Goal: Register for event/course

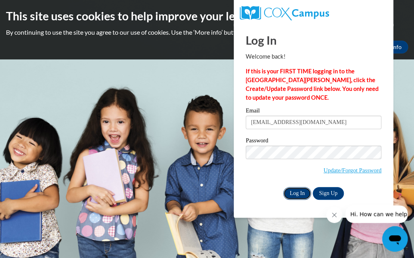
click at [291, 190] on input "Log In" at bounding box center [297, 193] width 28 height 13
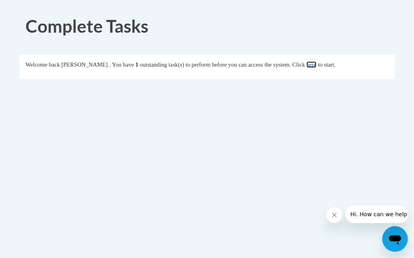
click at [316, 65] on link "here" at bounding box center [311, 64] width 10 height 6
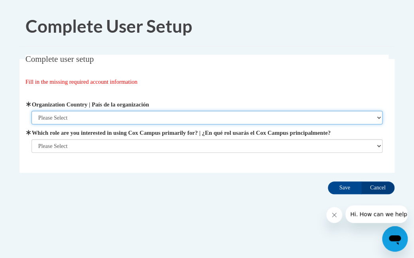
click at [65, 115] on select "Please Select United States | Estados Unidos Outside of the United States | Fue…" at bounding box center [206, 118] width 351 height 14
select select "ad49bcad-a171-4b2e-b99c-48b446064914"
click at [31, 111] on select "Please Select United States | Estados Unidos Outside of the United States | Fue…" at bounding box center [206, 118] width 351 height 14
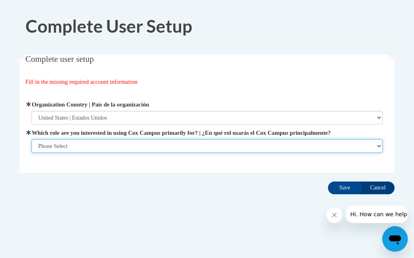
click at [68, 141] on select "Please Select College/University | Colegio/Universidad Community/Nonprofit Part…" at bounding box center [206, 146] width 351 height 14
select select "fbf2d438-af2f-41f8-98f1-81c410e29de3"
click at [31, 153] on select "Please Select College/University | Colegio/Universidad Community/Nonprofit Part…" at bounding box center [206, 146] width 351 height 14
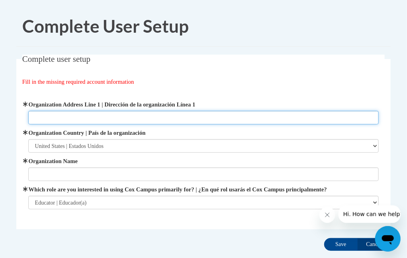
click at [99, 116] on input "Organization Address Line 1 | Dirección de la organización Línea 1" at bounding box center [203, 118] width 351 height 14
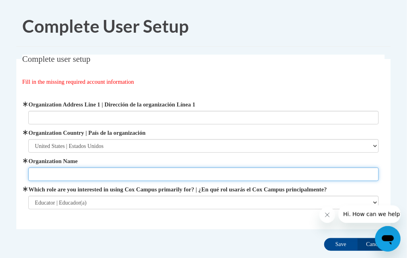
click at [81, 173] on input "Organization Name" at bounding box center [203, 174] width 351 height 14
type input "K"
type input "Cushing Elementary School"
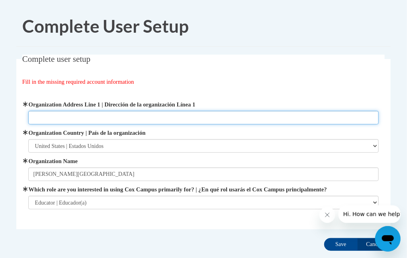
click at [109, 112] on input "Organization Address Line 1 | Dirección de la organización Línea 1" at bounding box center [203, 118] width 351 height 14
type input "227 Genessee Street, Delafield, WI 53018"
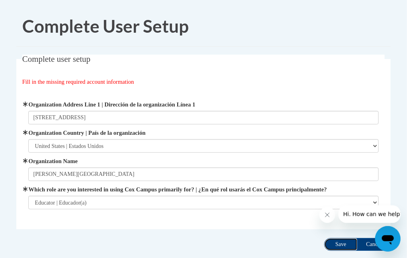
click at [339, 242] on input "Save" at bounding box center [340, 244] width 33 height 13
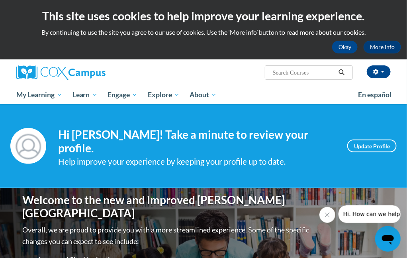
click at [311, 73] on input "Search..." at bounding box center [304, 73] width 64 height 10
click at [342, 46] on button "Okay" at bounding box center [345, 47] width 26 height 13
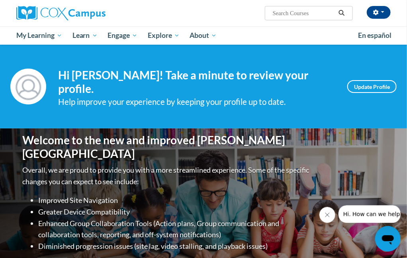
drag, startPoint x: 293, startPoint y: 19, endPoint x: 293, endPoint y: 13, distance: 6.4
click at [293, 18] on span "Search Search..." at bounding box center [309, 13] width 88 height 14
click at [325, 16] on input "Search..." at bounding box center [304, 13] width 64 height 10
click at [306, 12] on input "Search..." at bounding box center [304, 13] width 64 height 10
type input "Data Driven"
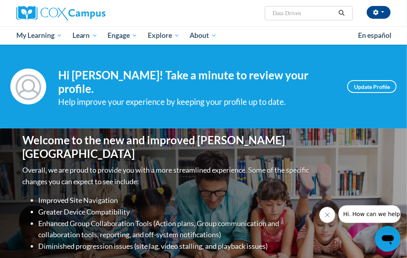
click at [341, 11] on icon "Search" at bounding box center [341, 13] width 7 height 6
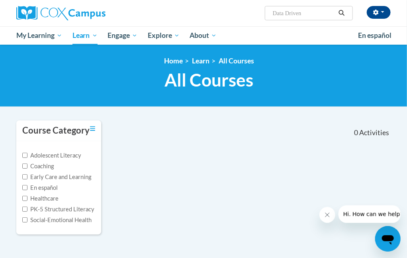
click at [309, 11] on input "Data Driven" at bounding box center [304, 13] width 64 height 10
type input "Data Driven Instruction"
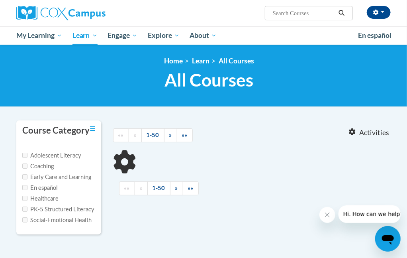
type input "Data Driven Instruction"
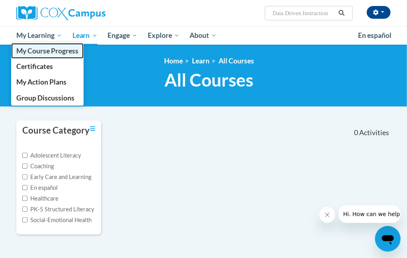
click at [33, 52] on span "My Course Progress" at bounding box center [47, 51] width 62 height 8
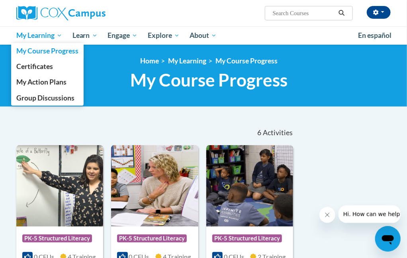
click at [40, 39] on span "My Learning" at bounding box center [39, 36] width 46 height 10
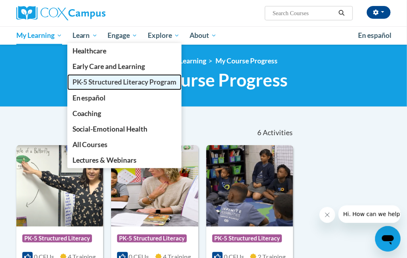
click at [98, 87] on link "PK-5 Structured Literacy Program" at bounding box center [124, 82] width 115 height 16
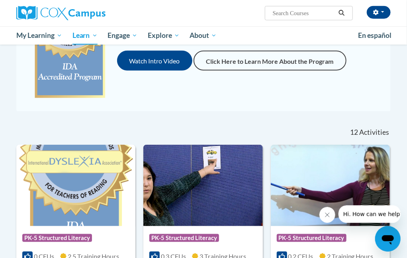
scroll to position [279, 0]
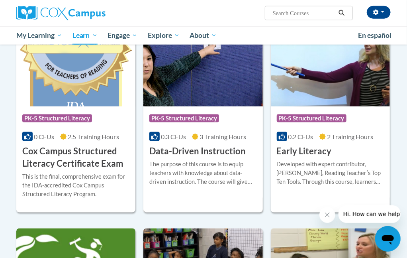
click at [175, 155] on h3 "Data-Driven Instruction" at bounding box center [197, 151] width 96 height 12
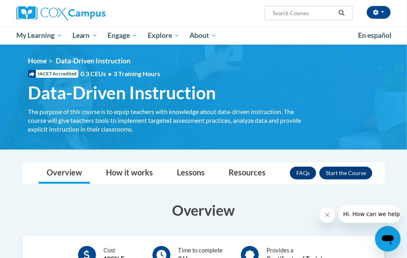
scroll to position [80, 0]
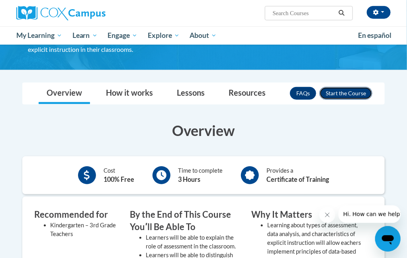
click at [359, 93] on button "Enroll" at bounding box center [346, 93] width 53 height 13
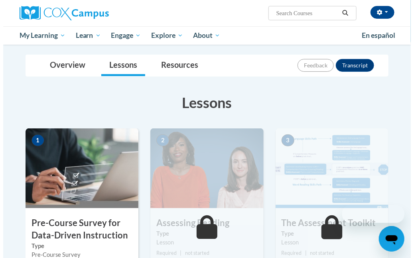
scroll to position [159, 0]
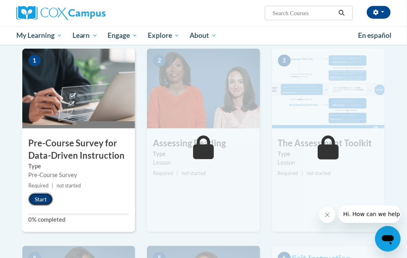
click at [47, 194] on button "Start" at bounding box center [40, 199] width 25 height 13
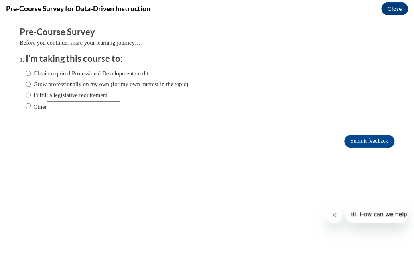
scroll to position [0, 0]
click at [34, 92] on label "Fulfill a legislative requirement." at bounding box center [67, 94] width 83 height 9
click at [31, 92] on input "Fulfill a legislative requirement." at bounding box center [28, 94] width 5 height 9
radio input "true"
click at [377, 138] on input "Submit feedback" at bounding box center [369, 141] width 50 height 13
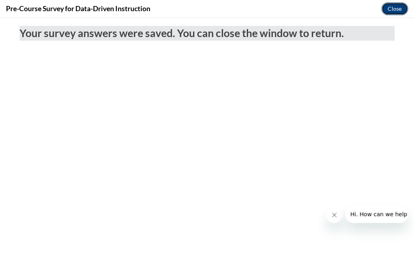
click at [397, 8] on button "Close" at bounding box center [394, 8] width 27 height 13
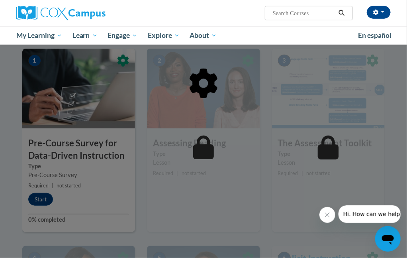
click at [39, 200] on div at bounding box center [203, 129] width 407 height 258
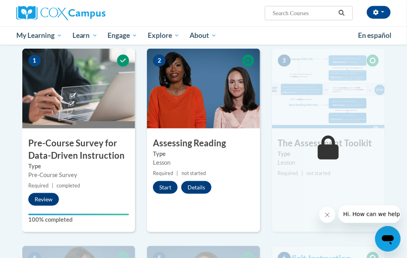
click at [180, 183] on div "Start Details Feedback" at bounding box center [184, 187] width 75 height 13
click at [174, 189] on button "Start" at bounding box center [165, 187] width 25 height 13
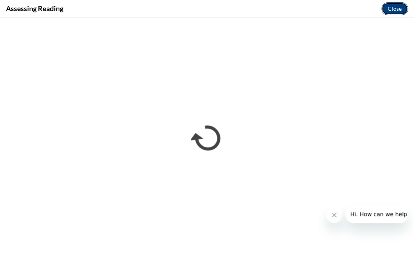
click at [393, 8] on button "Close" at bounding box center [394, 8] width 27 height 13
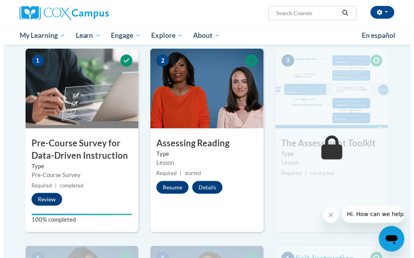
scroll to position [120, 0]
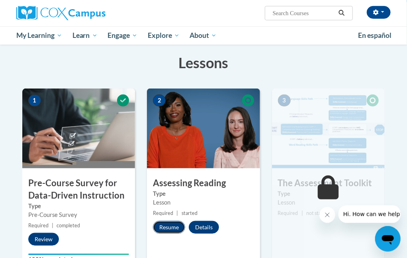
click at [161, 226] on button "Resume" at bounding box center [169, 227] width 32 height 13
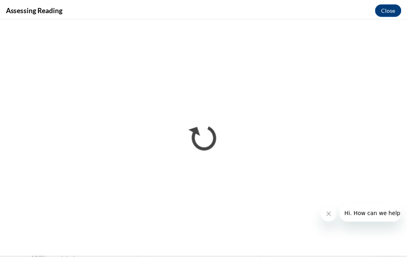
scroll to position [0, 0]
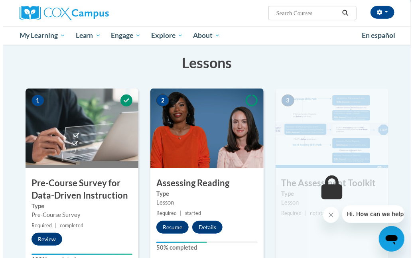
scroll to position [159, 0]
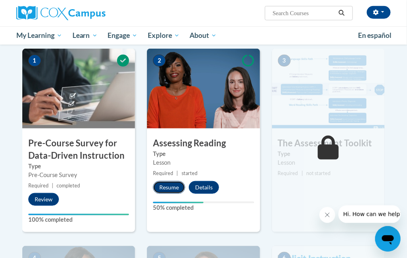
click at [171, 188] on button "Resume" at bounding box center [169, 187] width 32 height 13
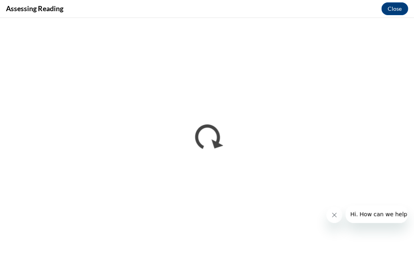
scroll to position [0, 0]
drag, startPoint x: 392, startPoint y: 11, endPoint x: 391, endPoint y: 20, distance: 9.2
click at [392, 11] on button "Close" at bounding box center [394, 8] width 27 height 13
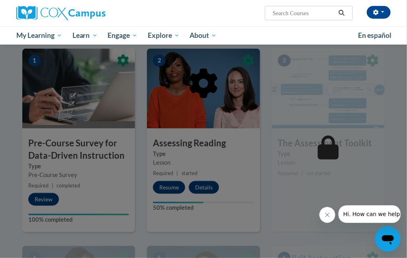
click at [167, 185] on div at bounding box center [203, 124] width 363 height 151
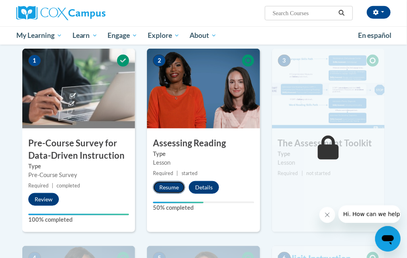
click at [170, 187] on button "Resume" at bounding box center [169, 187] width 32 height 13
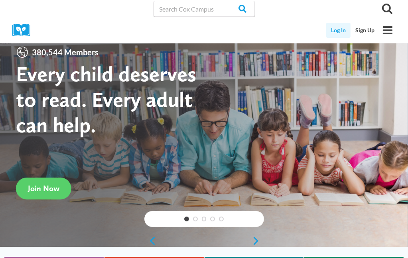
click at [338, 27] on link "Log In" at bounding box center [338, 30] width 24 height 15
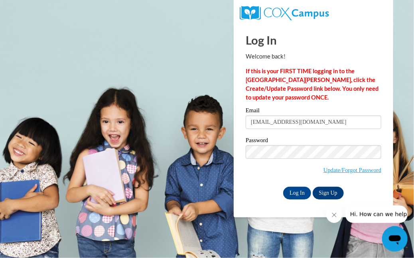
type input "[EMAIL_ADDRESS][DOMAIN_NAME]"
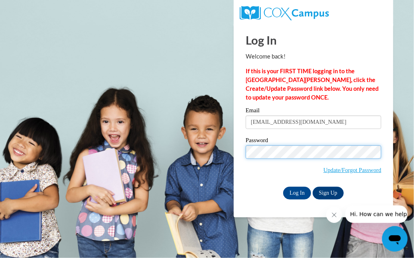
click at [283, 187] on input "Log In" at bounding box center [297, 193] width 28 height 13
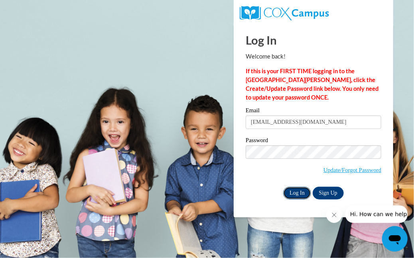
click at [303, 195] on input "Log In" at bounding box center [297, 193] width 28 height 13
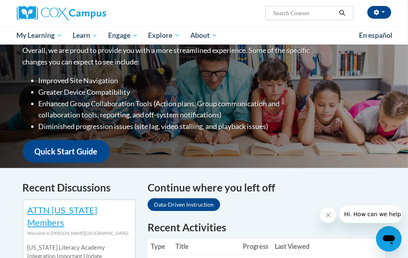
scroll to position [159, 0]
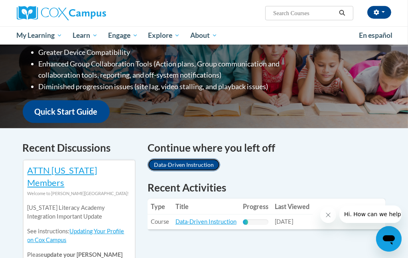
click at [182, 159] on link "Data-Driven Instruction" at bounding box center [183, 165] width 73 height 13
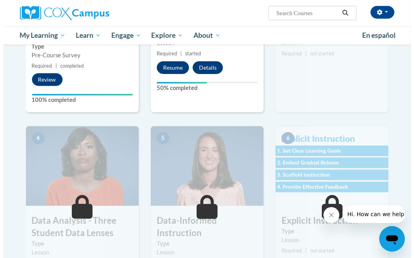
scroll to position [199, 0]
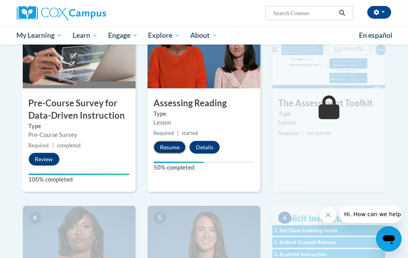
click at [171, 145] on button "Resume" at bounding box center [169, 147] width 32 height 13
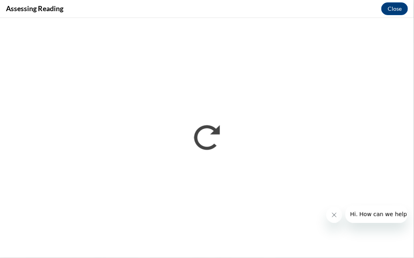
scroll to position [0, 0]
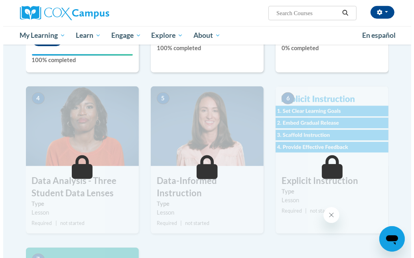
scroll to position [239, 0]
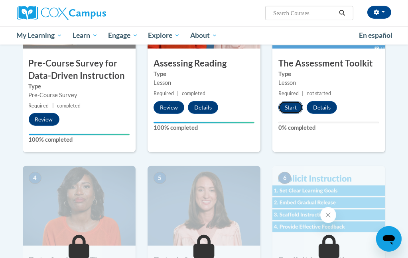
click at [292, 104] on button "Start" at bounding box center [290, 107] width 25 height 13
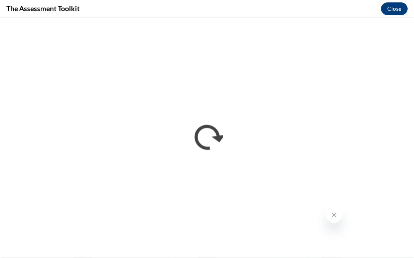
scroll to position [0, 0]
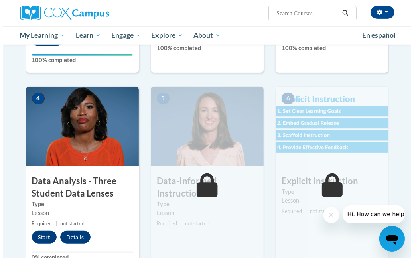
scroll to position [359, 0]
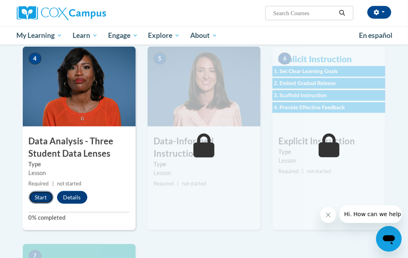
click at [43, 195] on button "Start" at bounding box center [41, 197] width 25 height 13
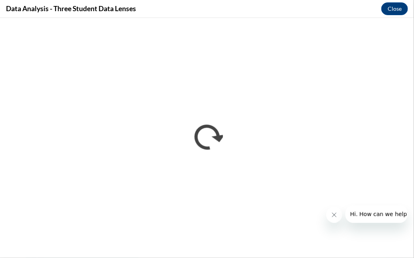
scroll to position [0, 0]
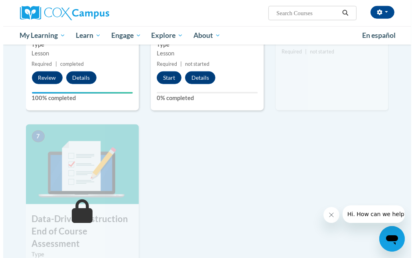
scroll to position [359, 0]
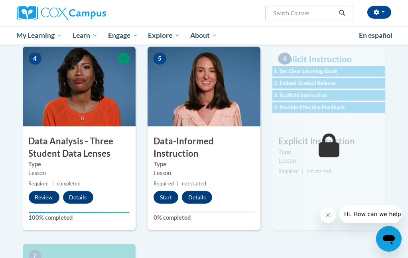
click at [200, 118] on img at bounding box center [203, 87] width 113 height 80
click at [164, 195] on button "Start" at bounding box center [165, 197] width 25 height 13
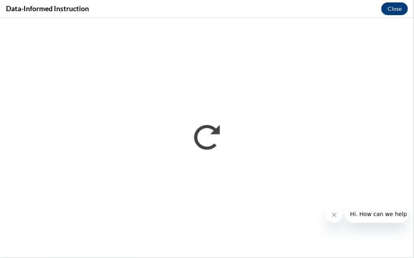
scroll to position [0, 0]
